Goal: Information Seeking & Learning: Learn about a topic

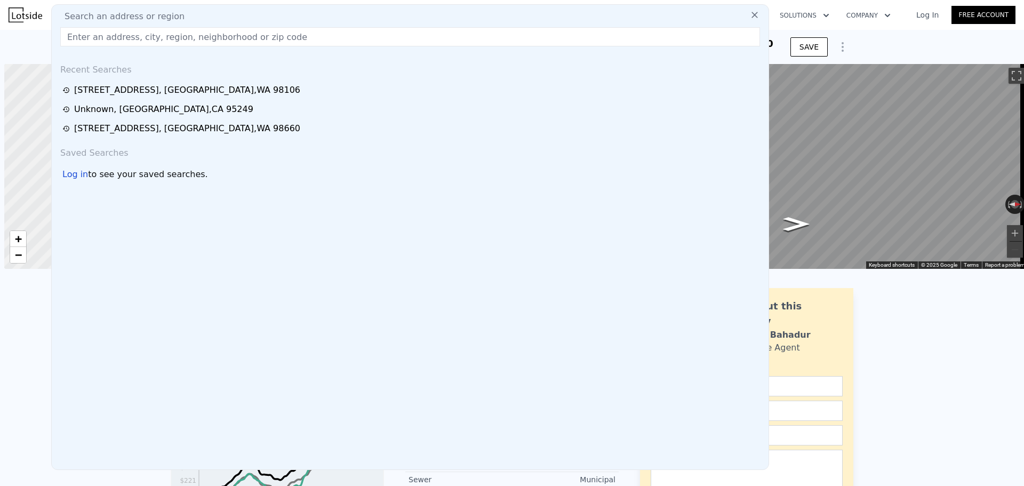
scroll to position [0, 4]
click at [147, 45] on input "text" at bounding box center [410, 36] width 700 height 19
type input "4"
type input "1440"
type input "4600"
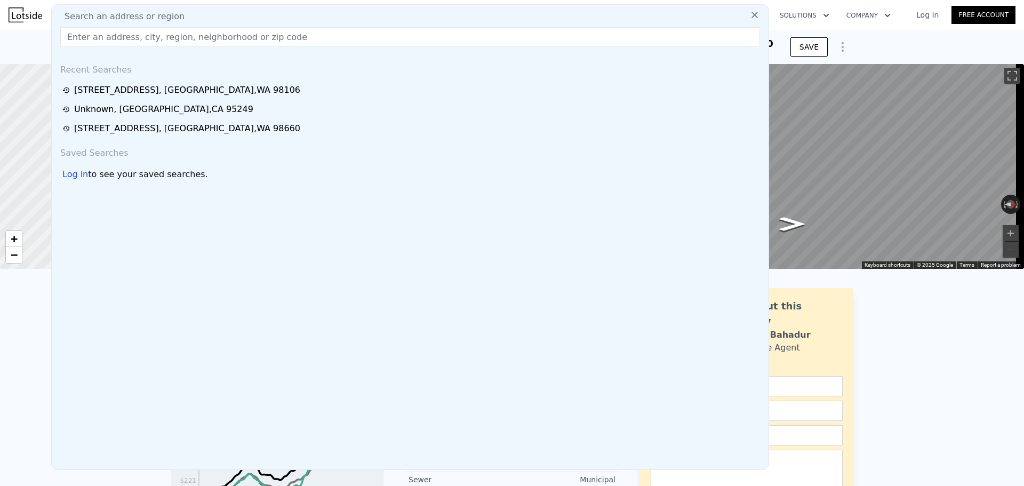
type input "7500"
checkbox input "false"
checkbox input "true"
type input "$ 732,000"
type input "$ 607,417"
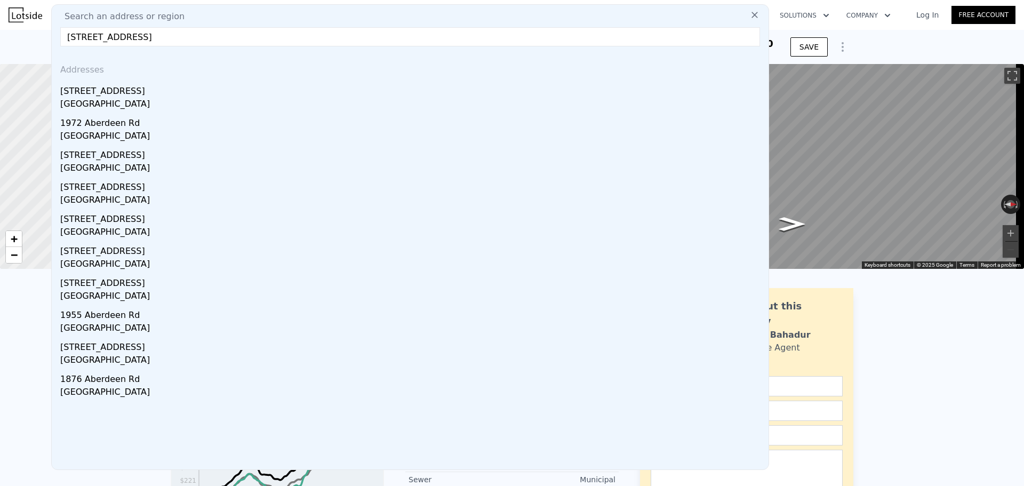
type input "[STREET_ADDRESS]"
click at [182, 87] on div "[STREET_ADDRESS]" at bounding box center [412, 89] width 704 height 17
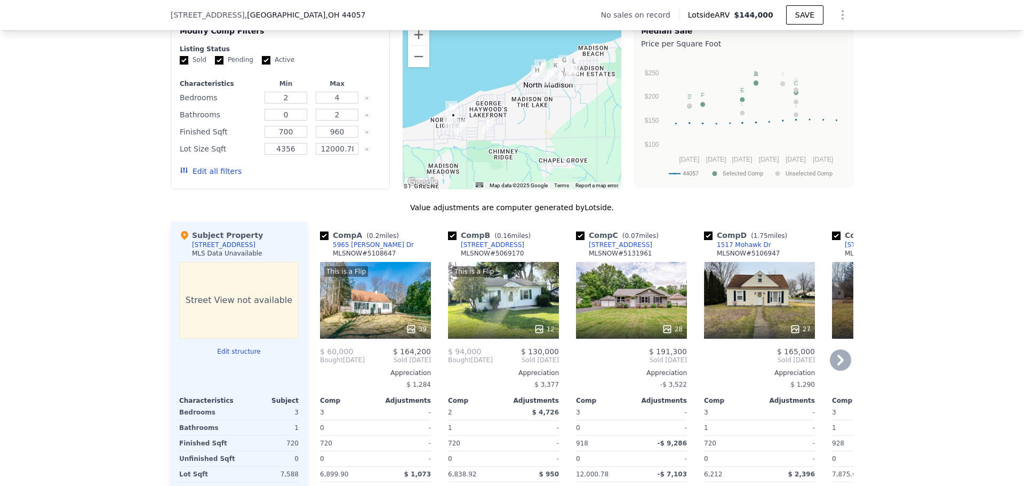
scroll to position [1010, 0]
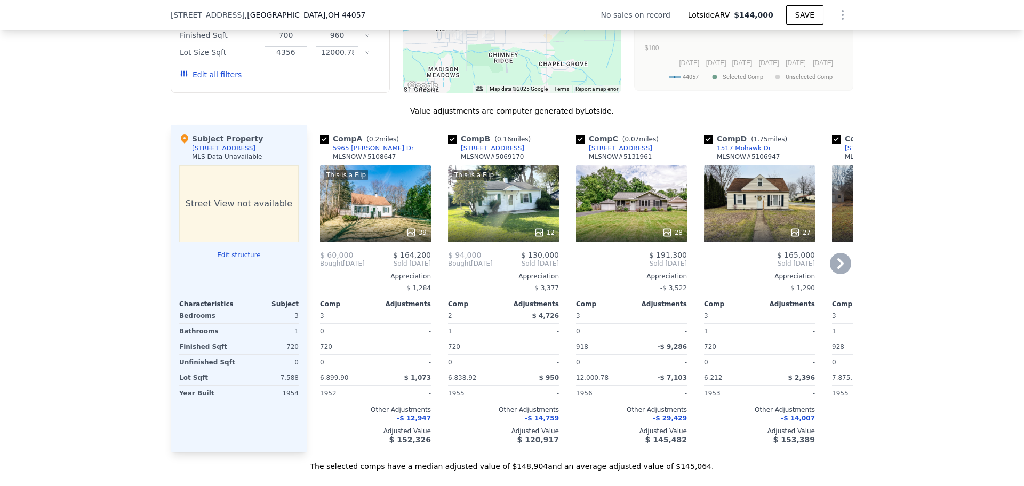
click at [834, 266] on icon at bounding box center [840, 263] width 21 height 21
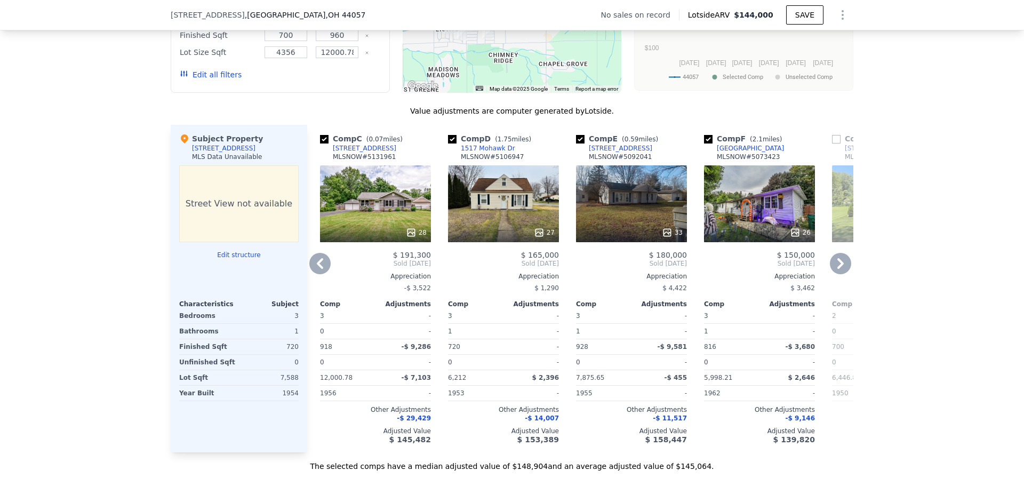
click at [834, 266] on icon at bounding box center [840, 263] width 21 height 21
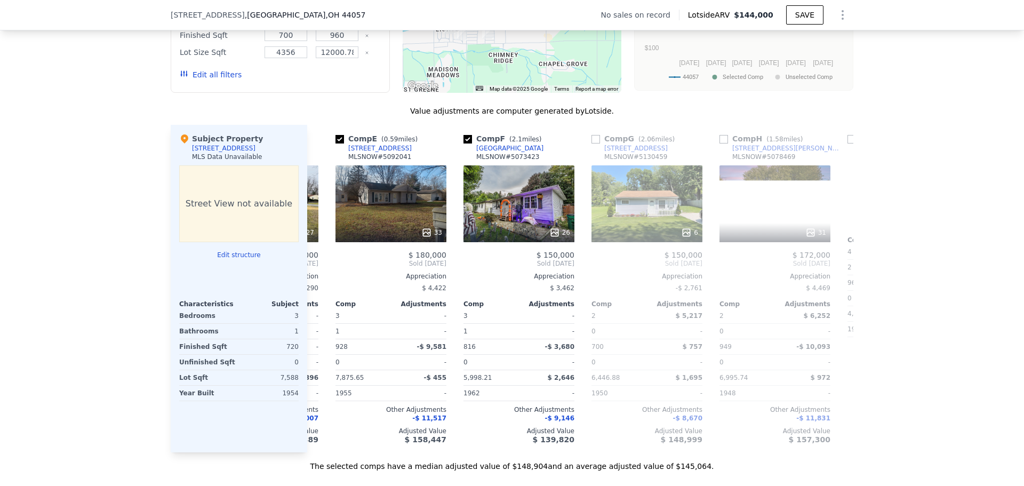
scroll to position [0, 512]
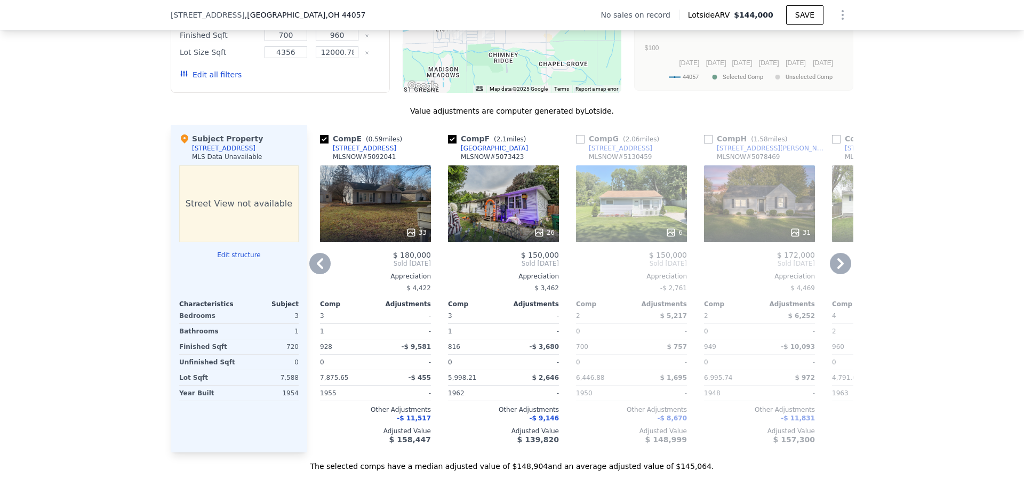
click at [315, 268] on icon at bounding box center [319, 263] width 21 height 21
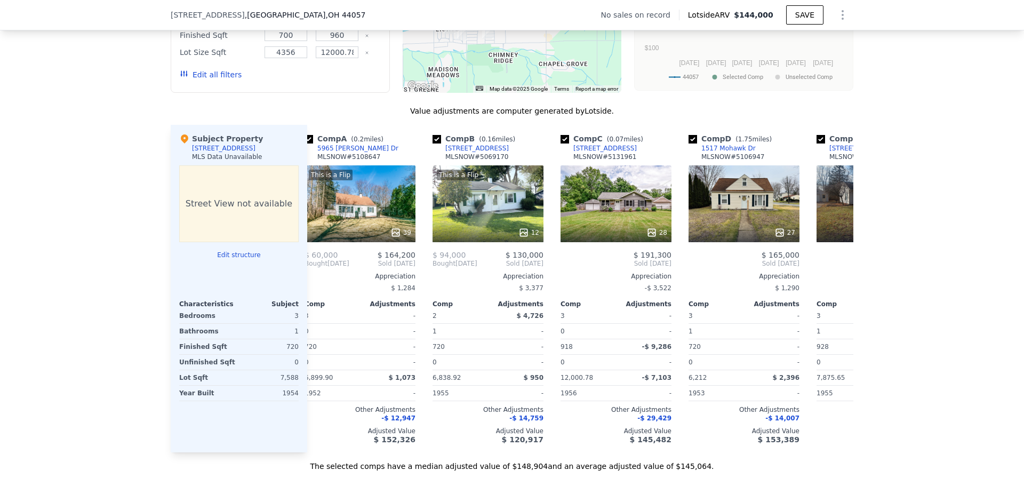
scroll to position [0, 0]
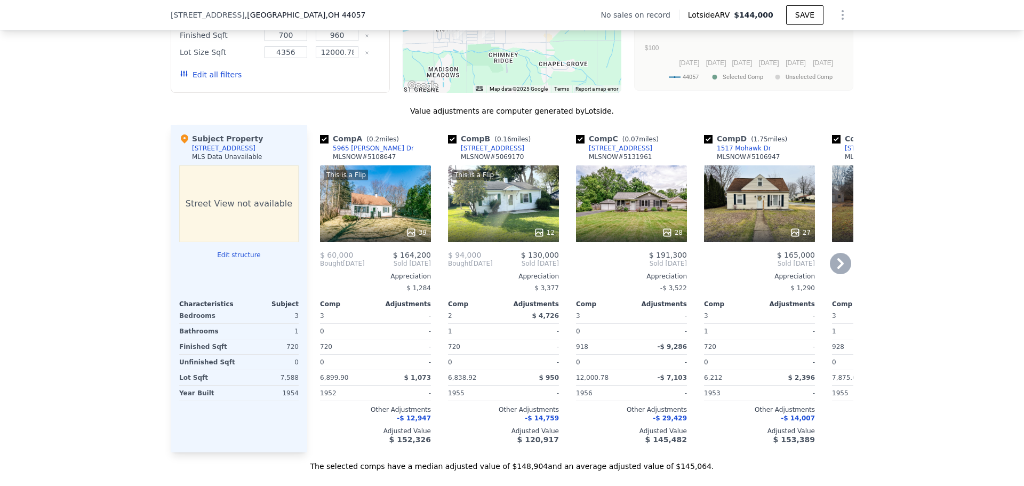
click at [316, 268] on div "Comp A ( 0.2 miles) [STREET_ADDRESS][PERSON_NAME][PERSON_NAME] This is a Flip 3…" at bounding box center [375, 289] width 119 height 328
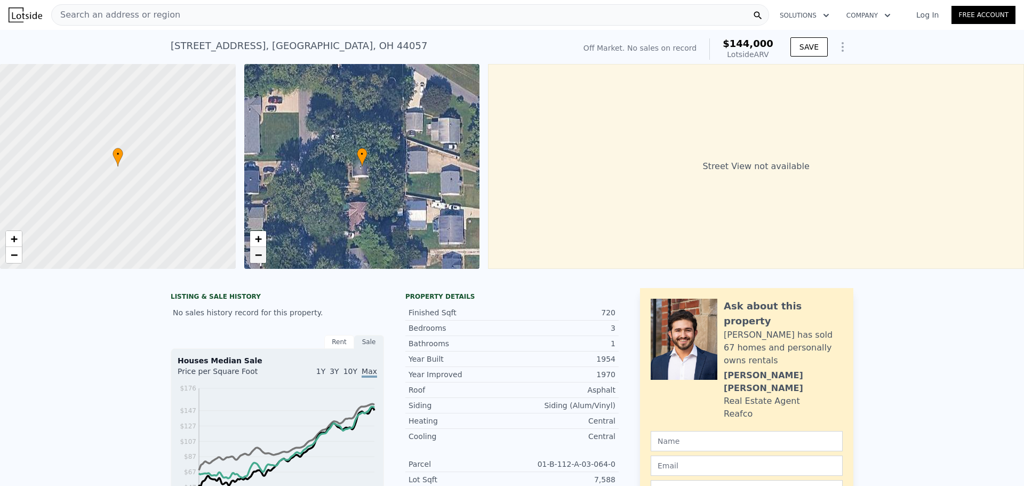
click at [256, 248] on link "−" at bounding box center [258, 255] width 16 height 16
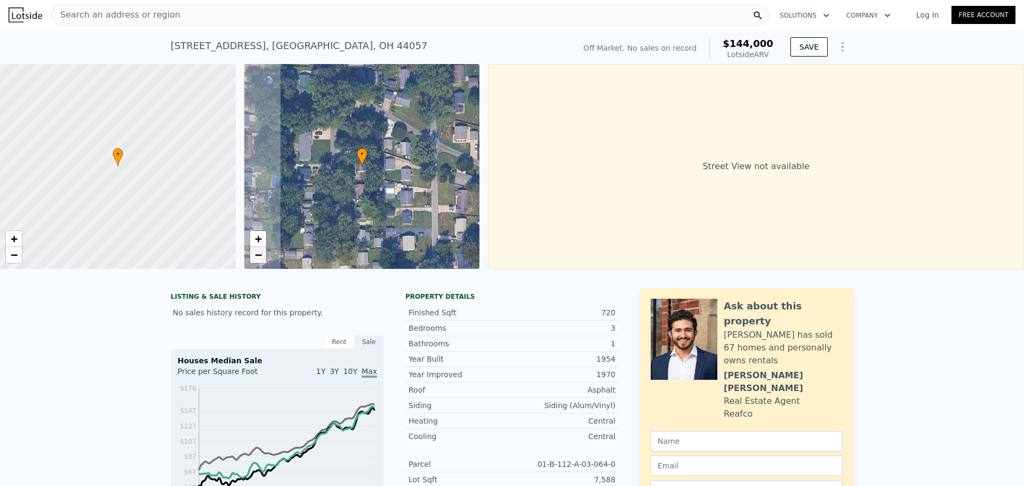
click at [256, 248] on link "−" at bounding box center [258, 255] width 16 height 16
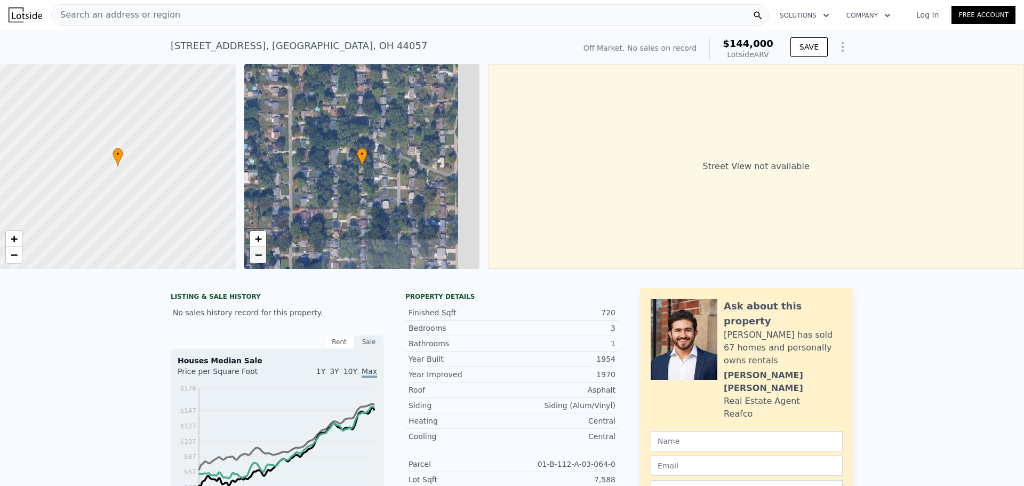
click at [256, 248] on link "−" at bounding box center [258, 255] width 16 height 16
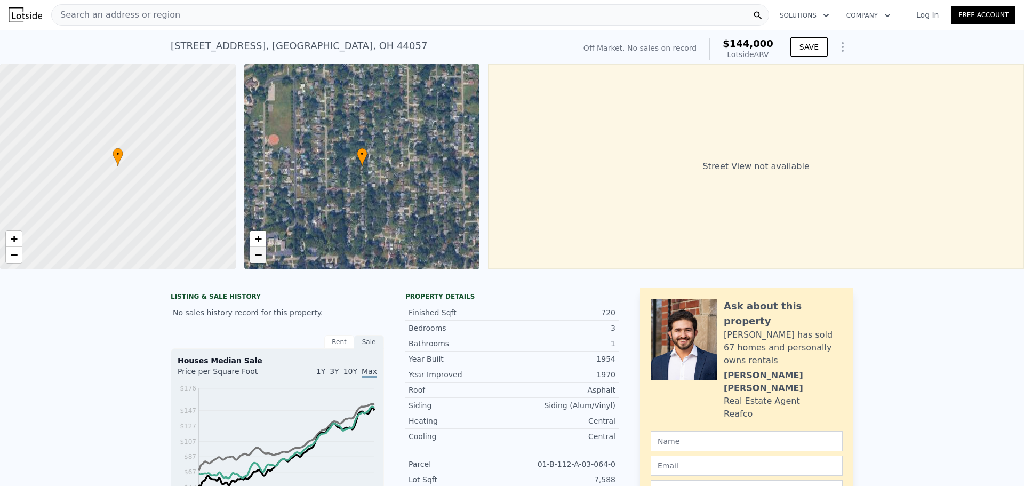
click at [257, 253] on span "−" at bounding box center [257, 254] width 7 height 13
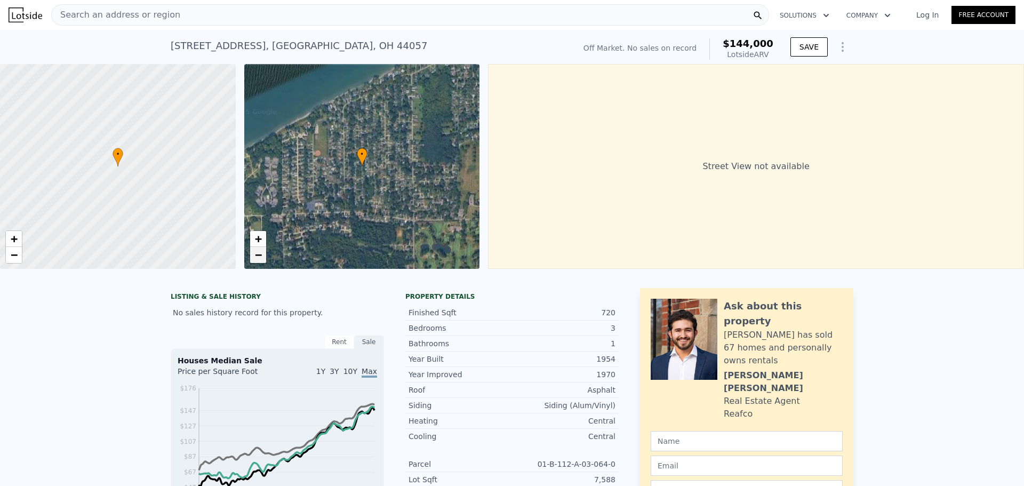
click at [257, 253] on span "−" at bounding box center [257, 254] width 7 height 13
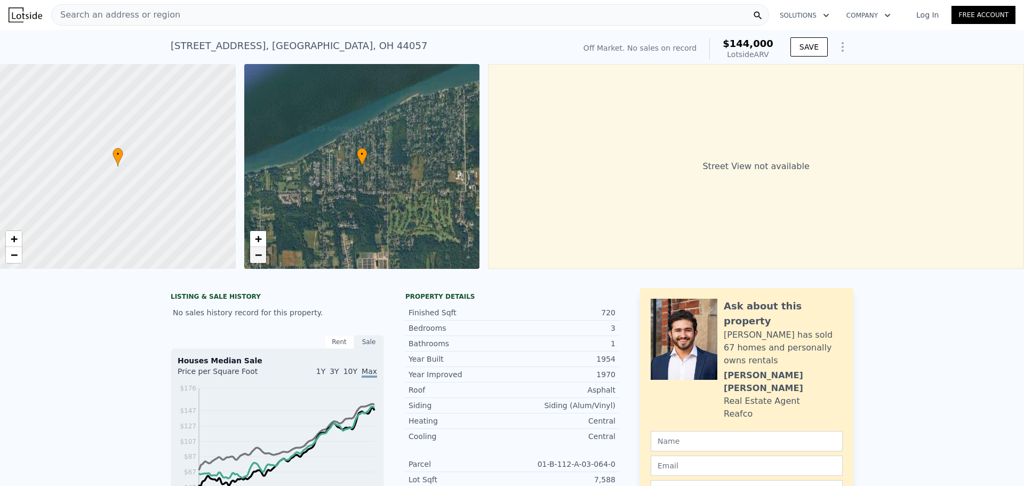
click at [257, 248] on link "−" at bounding box center [258, 255] width 16 height 16
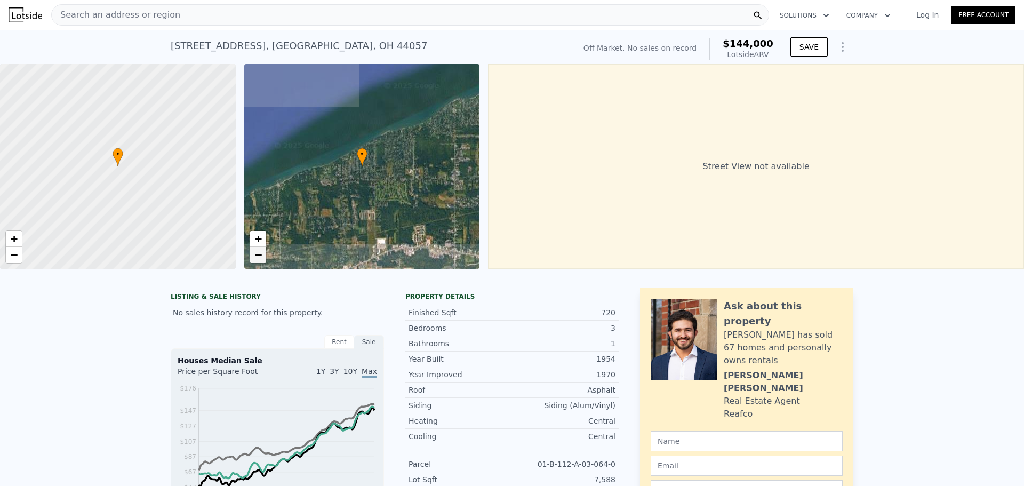
click at [256, 248] on link "−" at bounding box center [258, 255] width 16 height 16
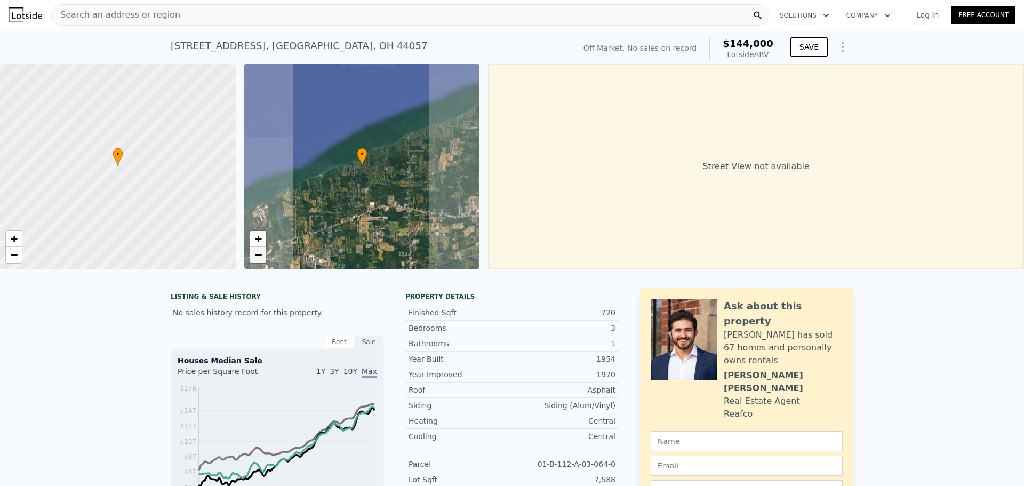
click at [256, 248] on link "−" at bounding box center [258, 255] width 16 height 16
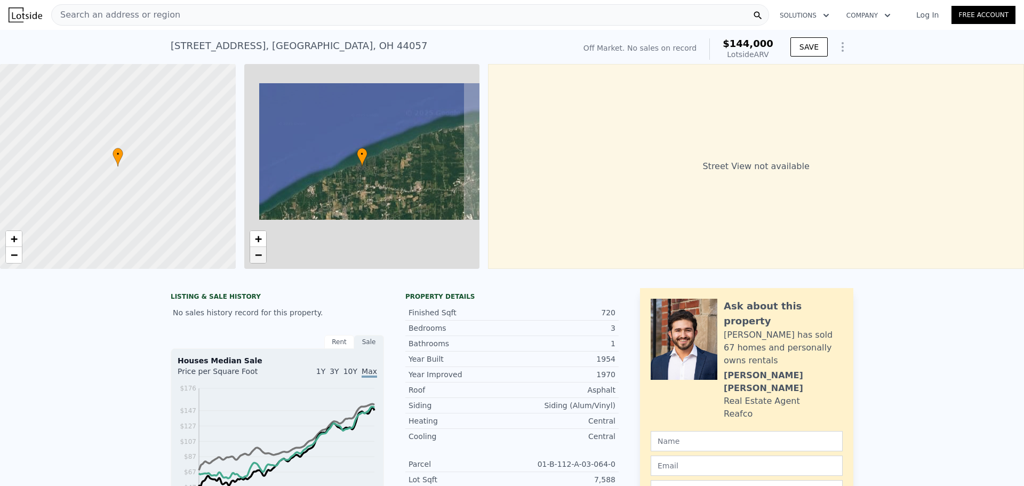
click at [256, 248] on link "−" at bounding box center [258, 255] width 16 height 16
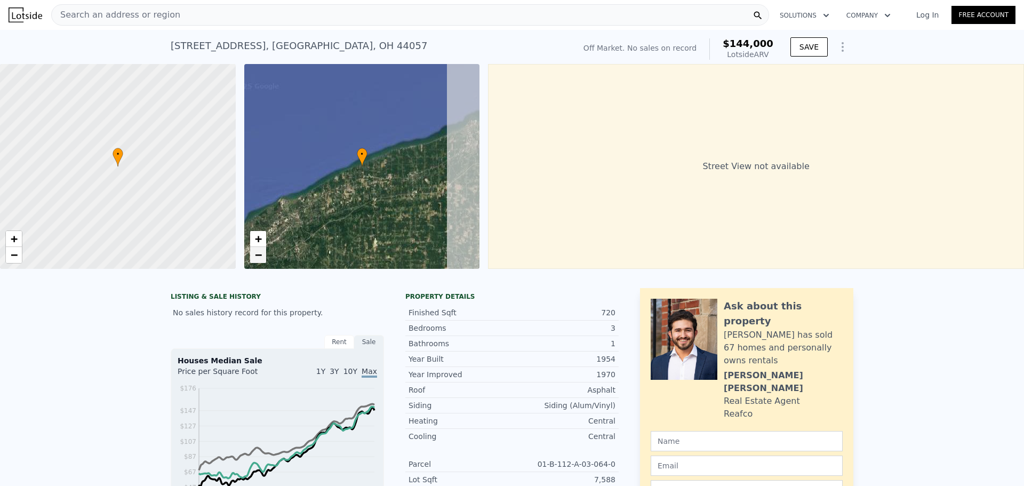
click at [256, 248] on link "−" at bounding box center [258, 255] width 16 height 16
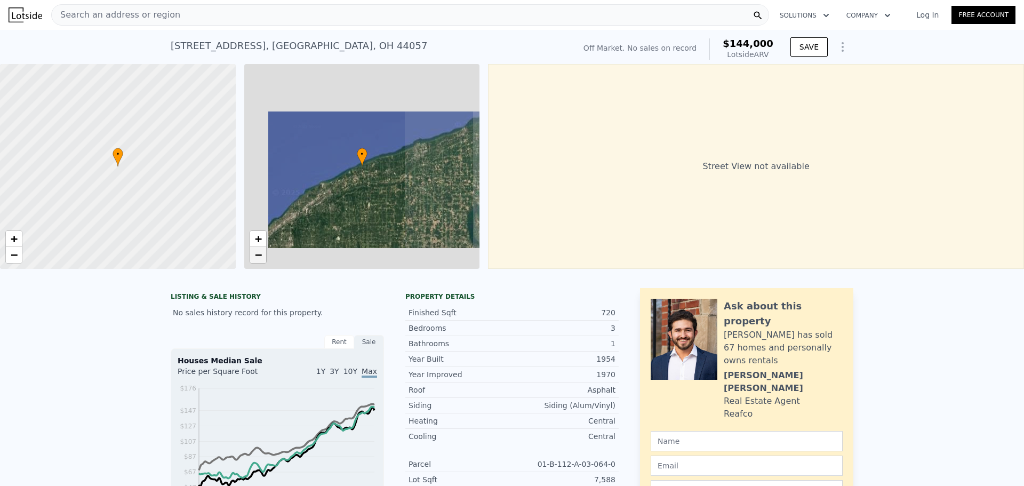
click at [256, 248] on link "−" at bounding box center [258, 255] width 16 height 16
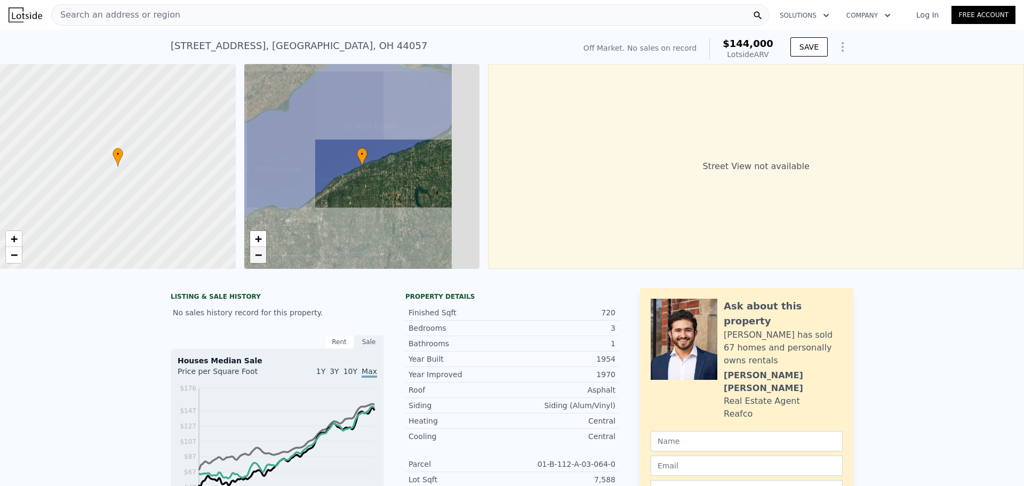
click at [256, 248] on link "−" at bounding box center [258, 255] width 16 height 16
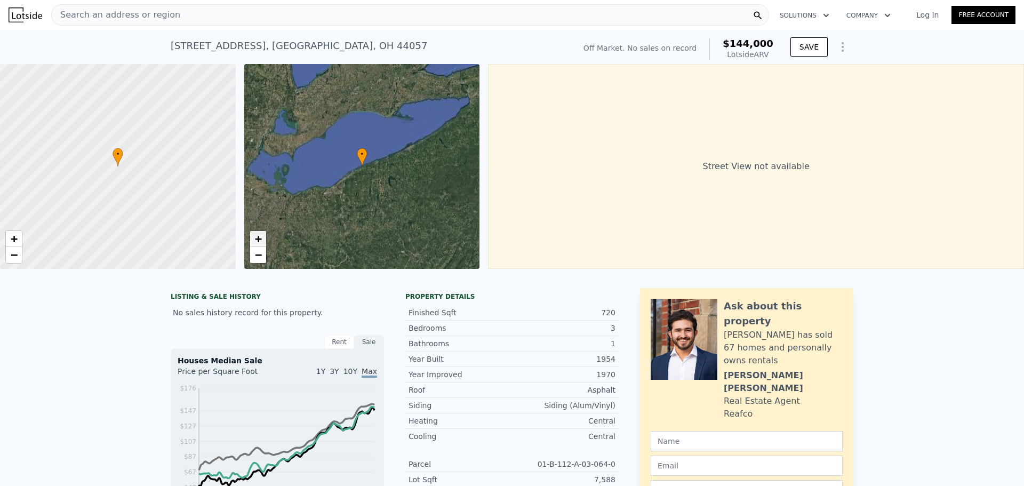
click at [256, 234] on span "+" at bounding box center [257, 238] width 7 height 13
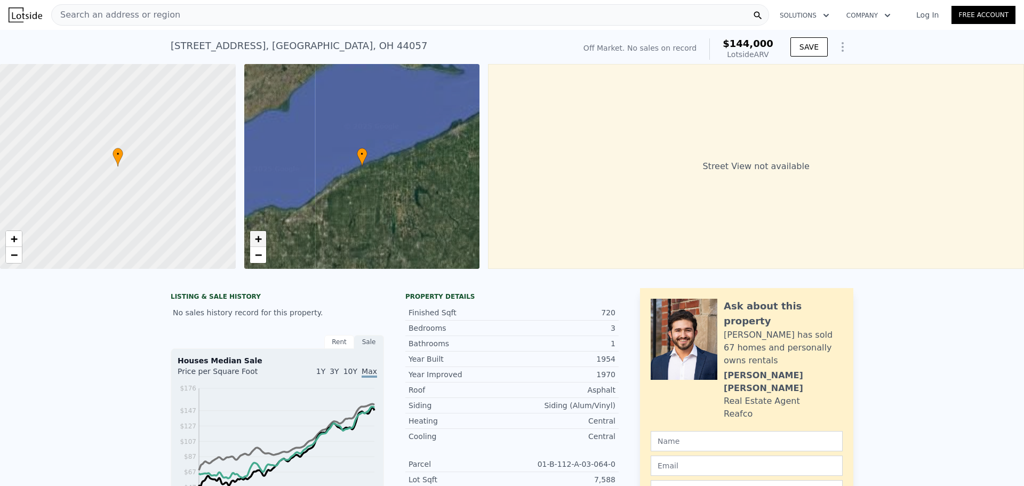
click at [256, 234] on span "+" at bounding box center [257, 238] width 7 height 13
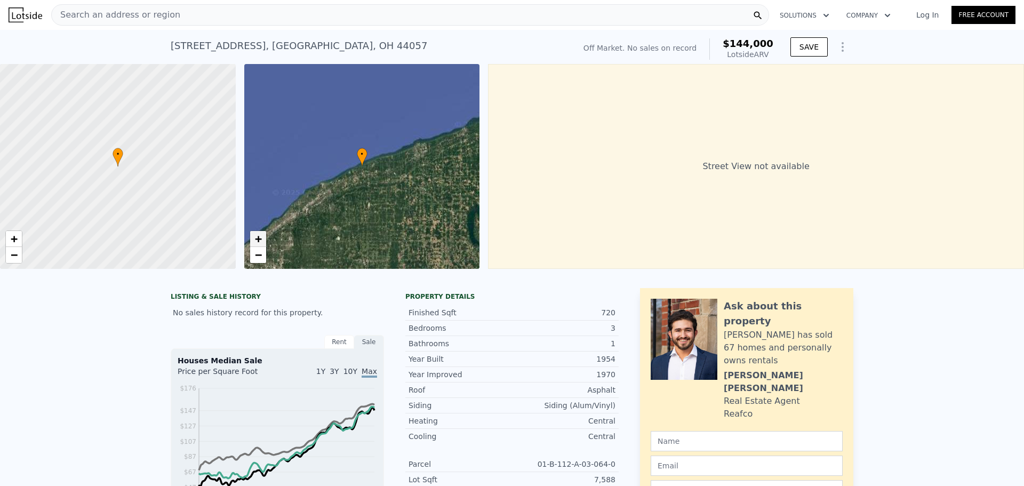
click at [256, 233] on link "+" at bounding box center [258, 239] width 16 height 16
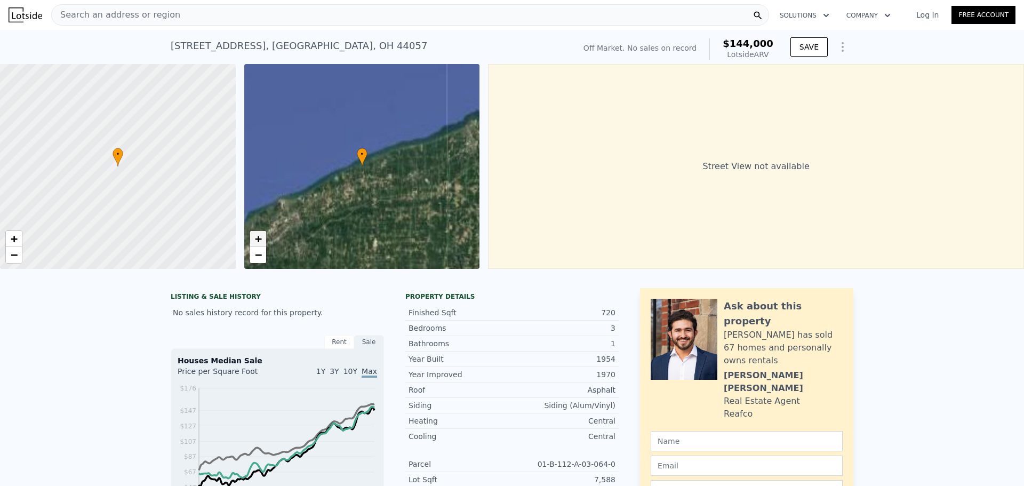
click at [256, 233] on link "+" at bounding box center [258, 239] width 16 height 16
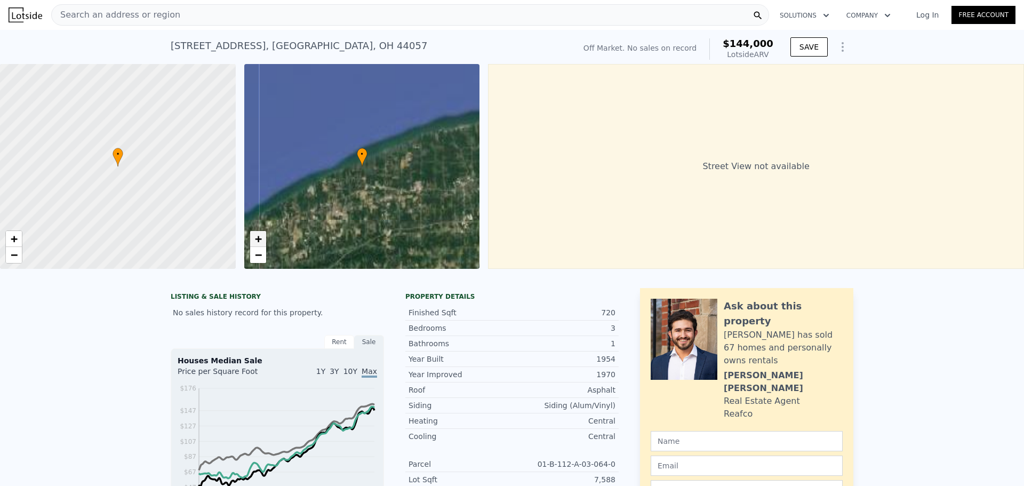
click at [256, 233] on link "+" at bounding box center [258, 239] width 16 height 16
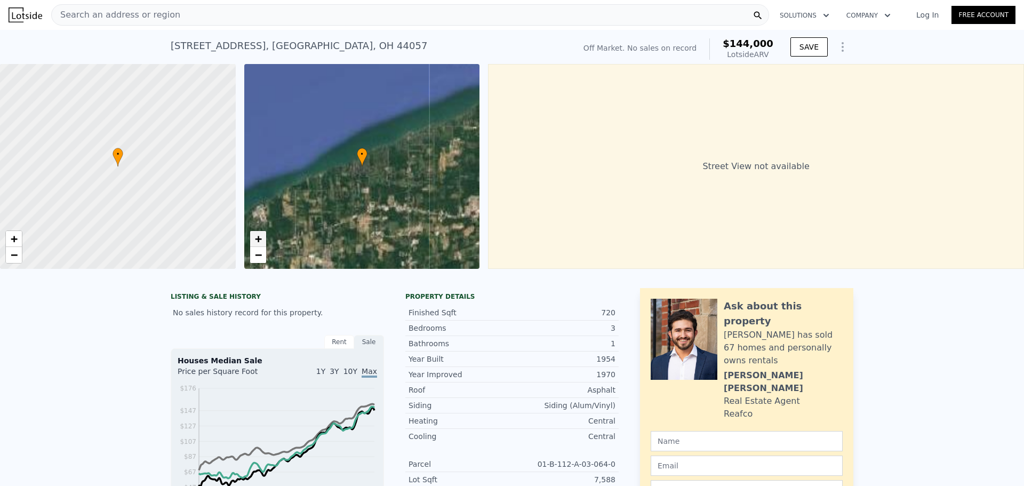
click at [256, 233] on link "+" at bounding box center [258, 239] width 16 height 16
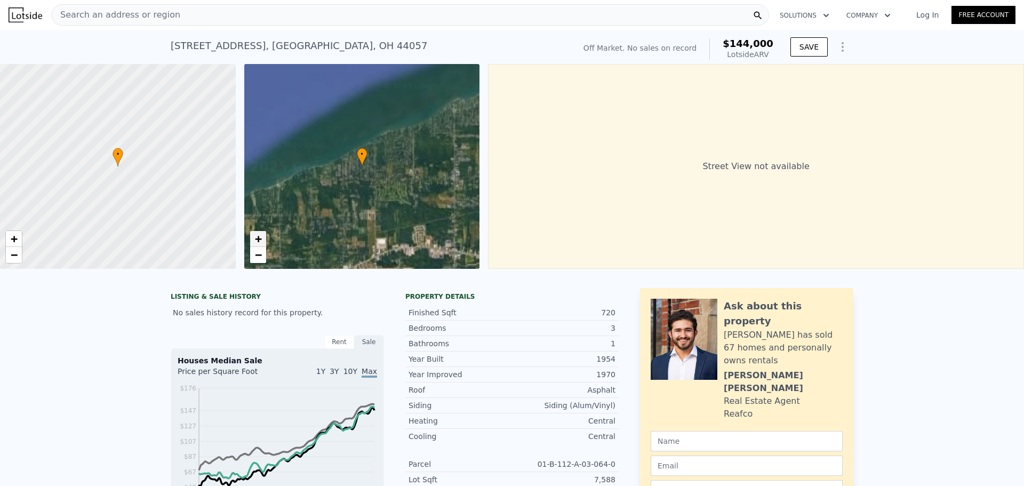
click at [256, 233] on link "+" at bounding box center [258, 239] width 16 height 16
